Goal: Information Seeking & Learning: Find specific fact

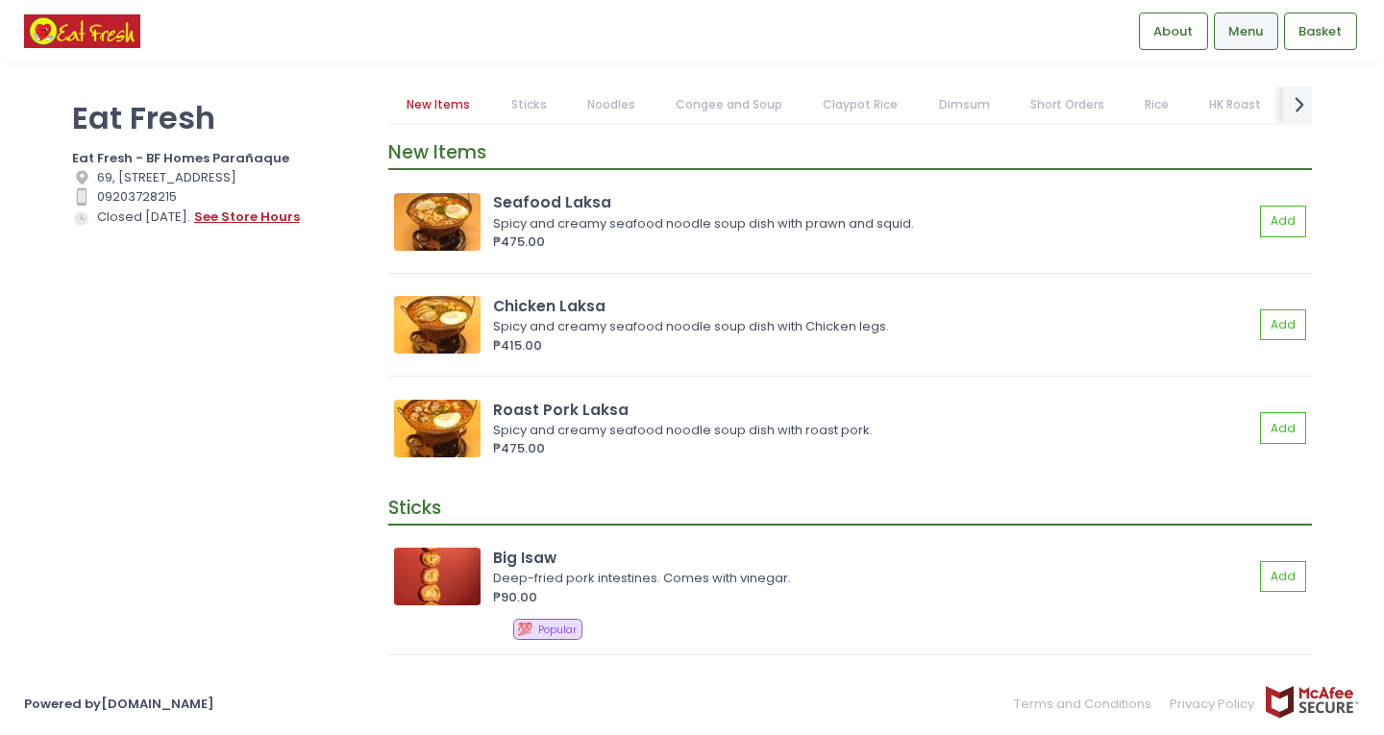
click at [235, 228] on button "see store hours" at bounding box center [247, 217] width 108 height 21
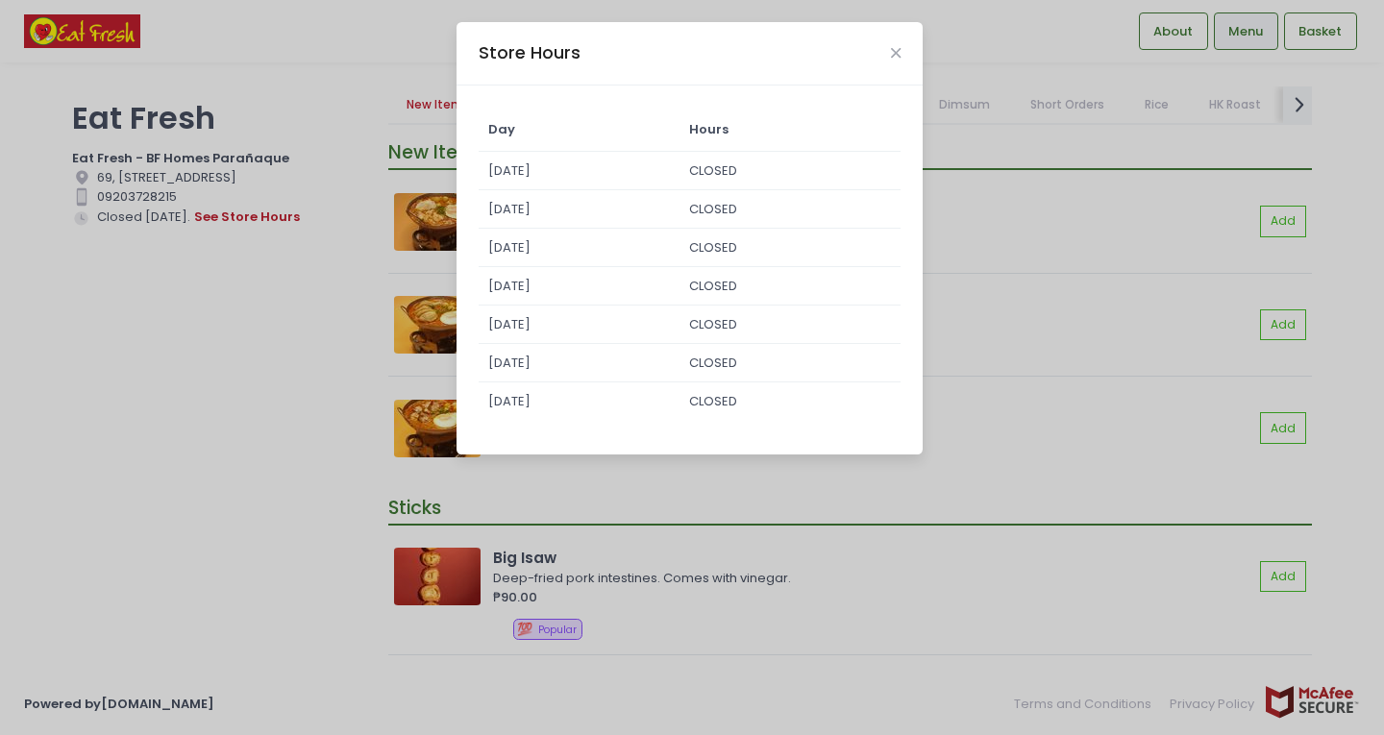
drag, startPoint x: 161, startPoint y: 391, endPoint x: 158, endPoint y: 382, distance: 10.4
click at [161, 389] on div "Store Hours Day Hours Sunday CLOSED Monday CLOSED Tuesday CLOSED Wednesday CLOS…" at bounding box center [692, 367] width 1384 height 735
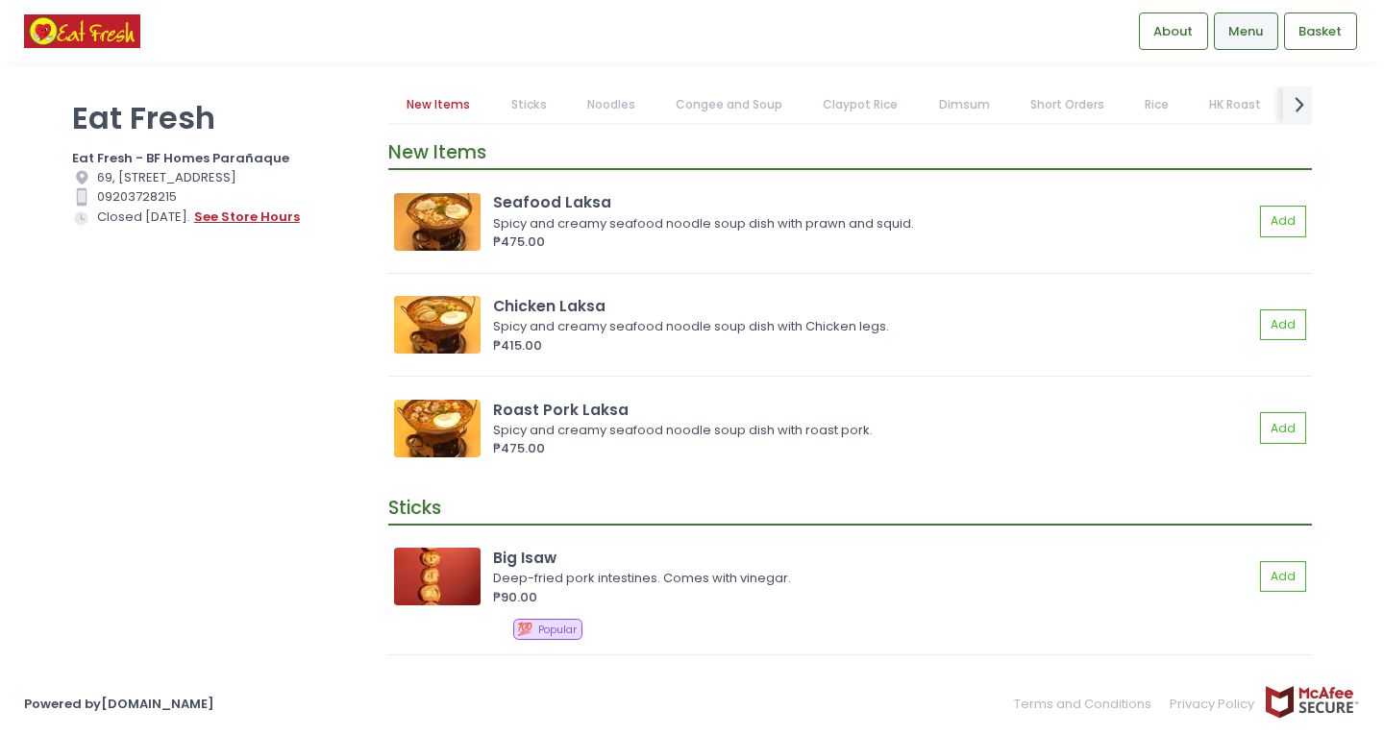
click at [253, 228] on button "see store hours" at bounding box center [247, 217] width 108 height 21
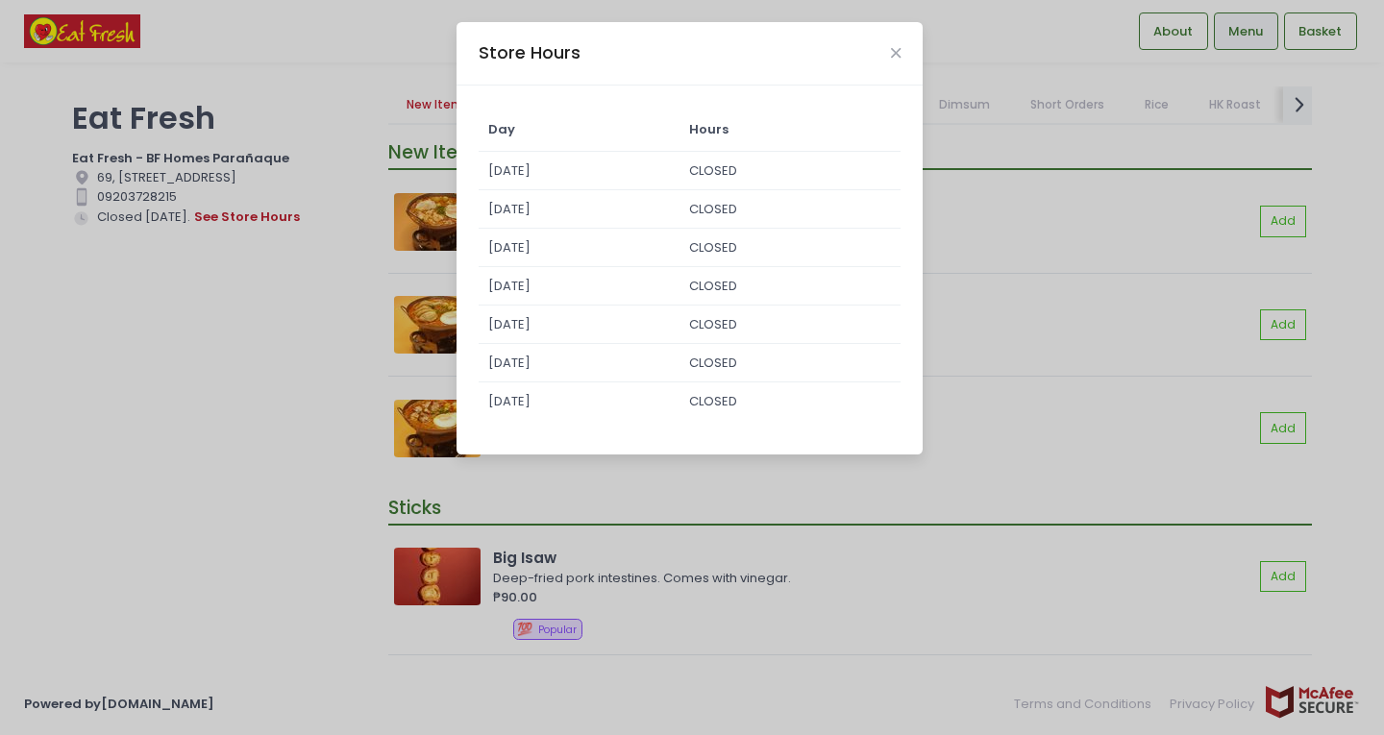
click at [75, 446] on div "Store Hours Day Hours Sunday CLOSED Monday CLOSED Tuesday CLOSED Wednesday CLOS…" at bounding box center [692, 367] width 1384 height 735
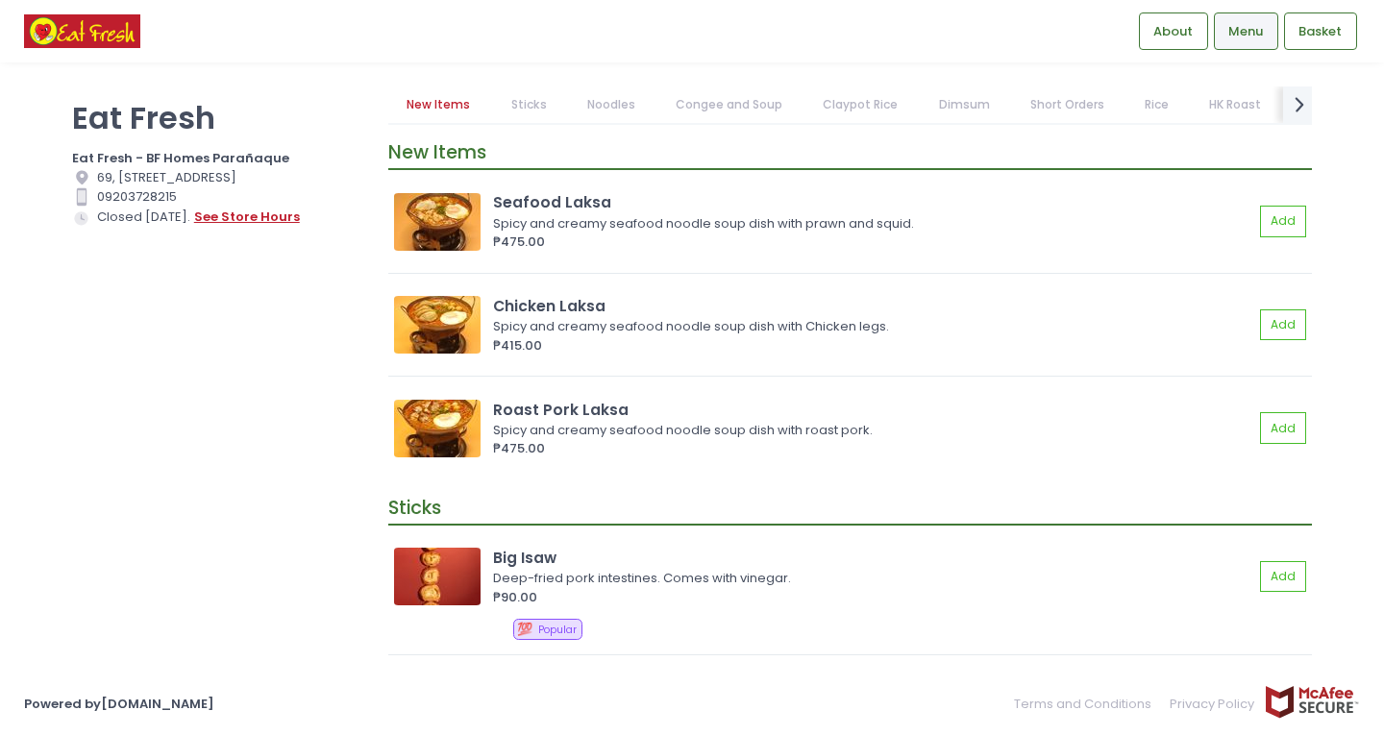
click at [251, 228] on button "see store hours" at bounding box center [247, 217] width 108 height 21
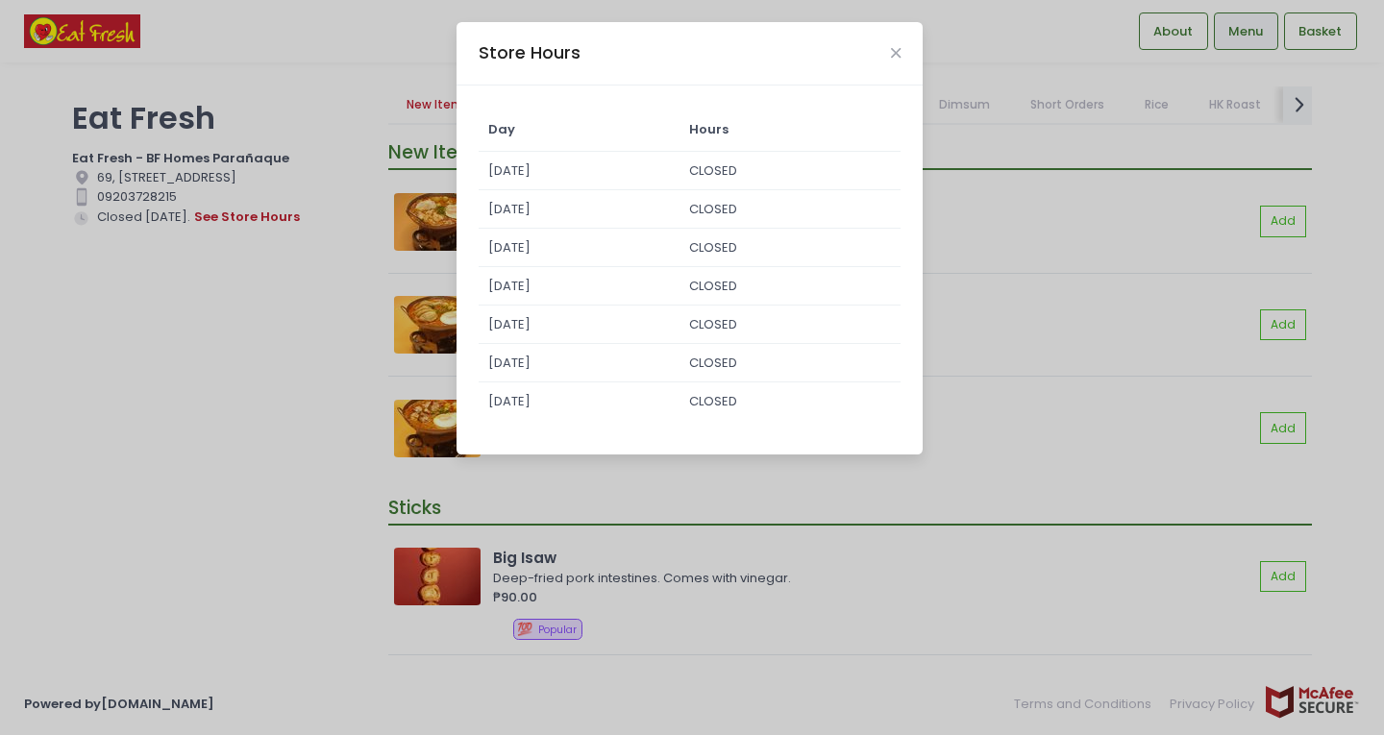
drag, startPoint x: 11, startPoint y: 446, endPoint x: 25, endPoint y: 410, distance: 38.4
click at [11, 445] on div "Store Hours Day Hours Sunday CLOSED Monday CLOSED Tuesday CLOSED Wednesday CLOS…" at bounding box center [692, 367] width 1384 height 735
